Goal: Check status: Check status

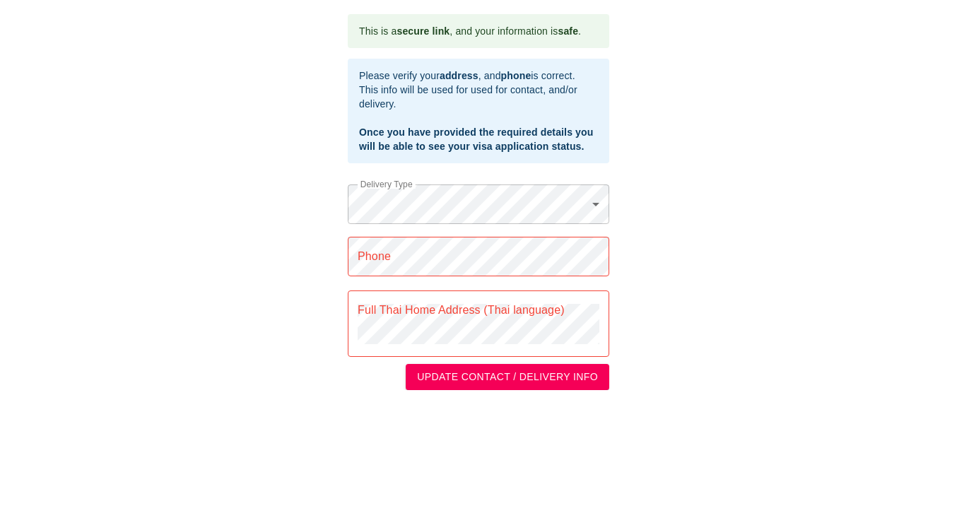
click at [534, 353] on div "Full Thai Home Address (Thai language)" at bounding box center [478, 323] width 261 height 66
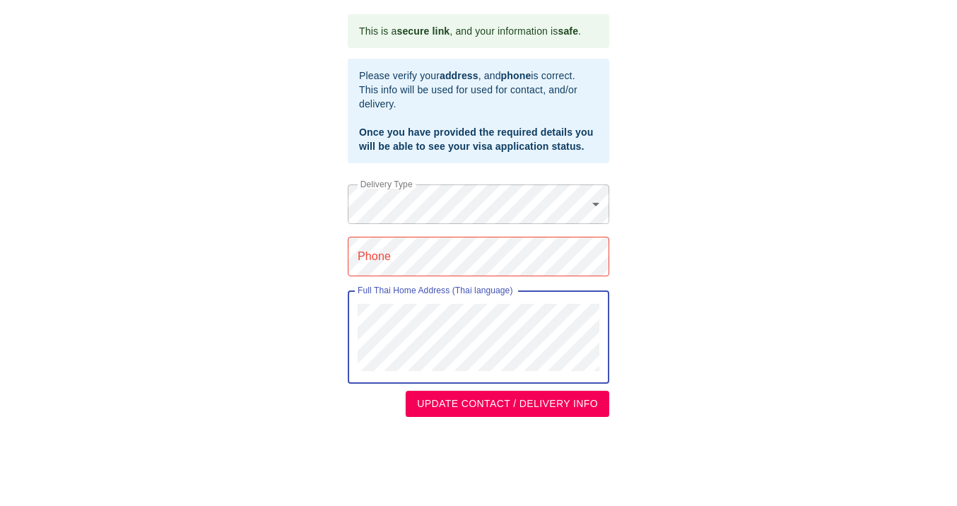
click at [328, 362] on div "This is a secure link , and your information is safe . Please verify your addre…" at bounding box center [478, 215] width 929 height 403
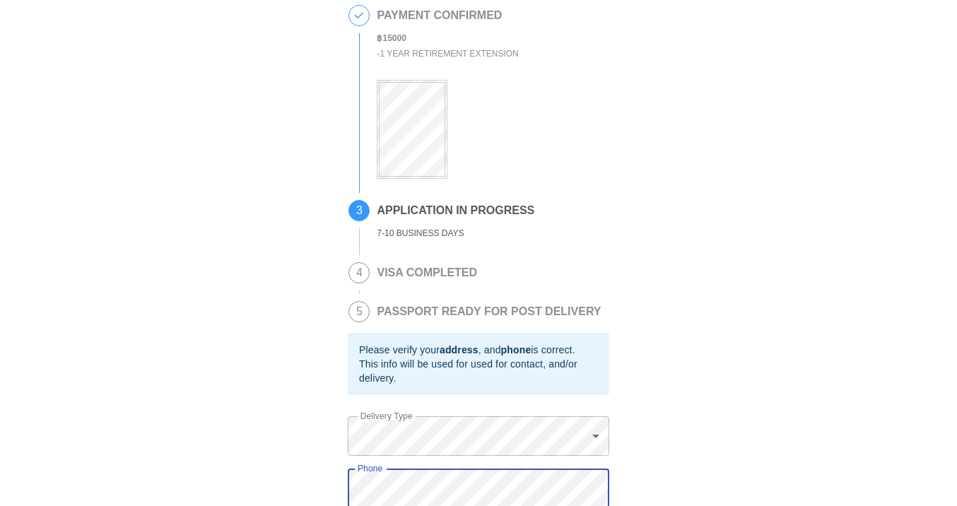
scroll to position [374, 0]
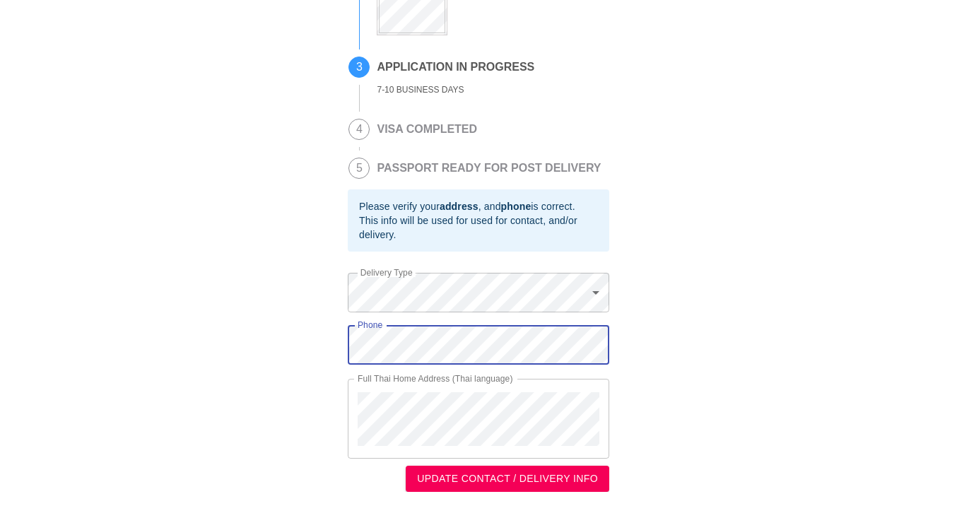
click at [487, 473] on span "UPDATE CONTACT / DELIVERY INFO" at bounding box center [507, 479] width 181 height 18
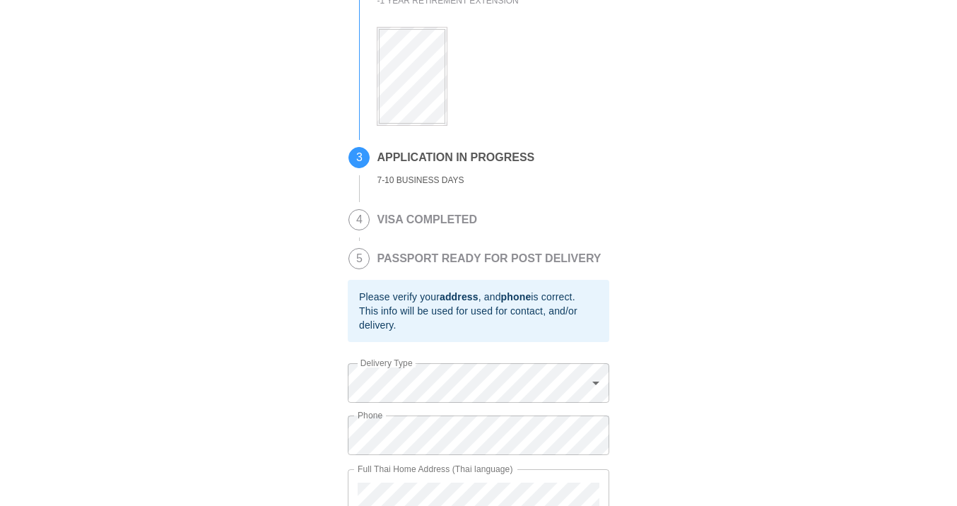
scroll to position [374, 0]
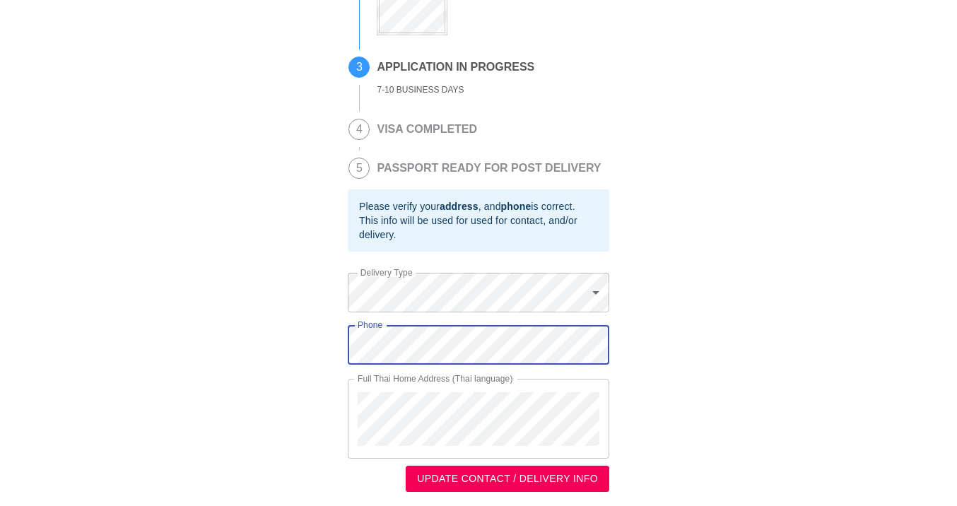
click at [307, 342] on div "This is a secure link , and your information is safe . 1 PASSPORT RECEIVED ROBE…" at bounding box center [478, 68] width 929 height 848
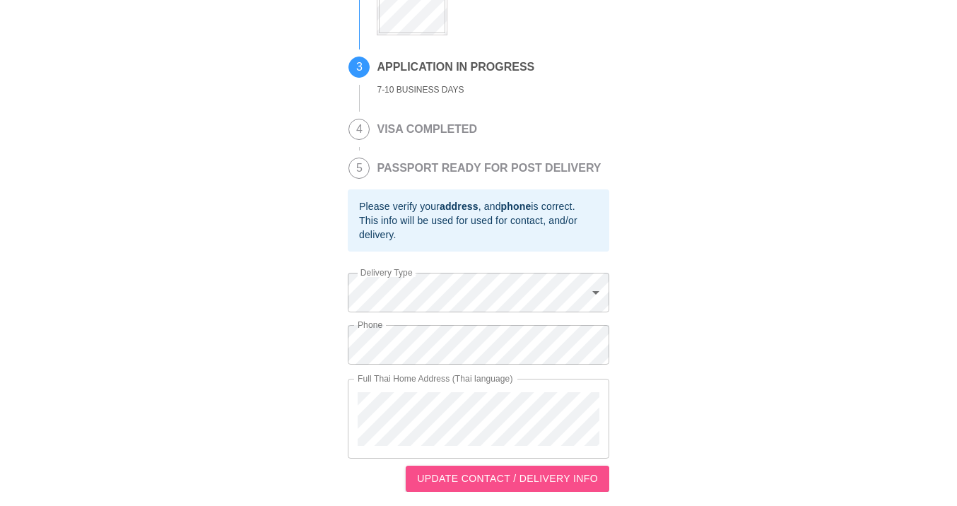
click at [521, 479] on span "UPDATE CONTACT / DELIVERY INFO" at bounding box center [507, 479] width 181 height 18
click at [512, 474] on span "UPDATE CONTACT / DELIVERY INFO" at bounding box center [507, 479] width 181 height 18
